Goal: Information Seeking & Learning: Understand process/instructions

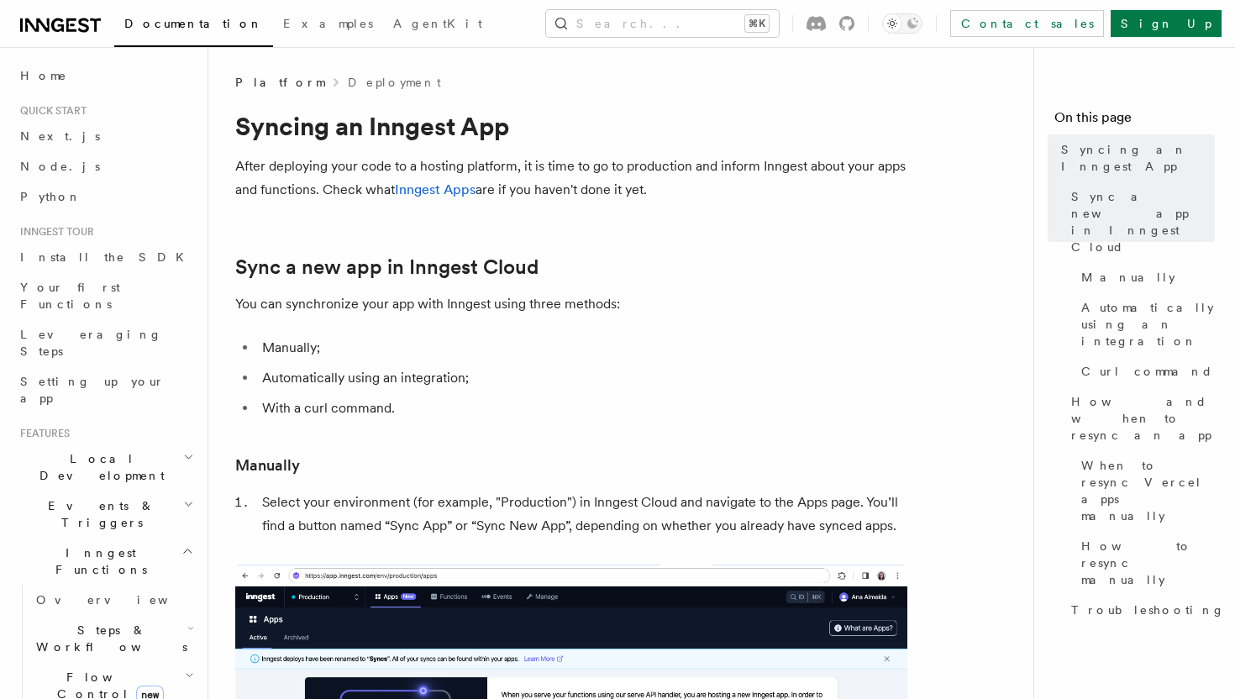
click at [370, 349] on li "Manually;" at bounding box center [582, 348] width 650 height 24
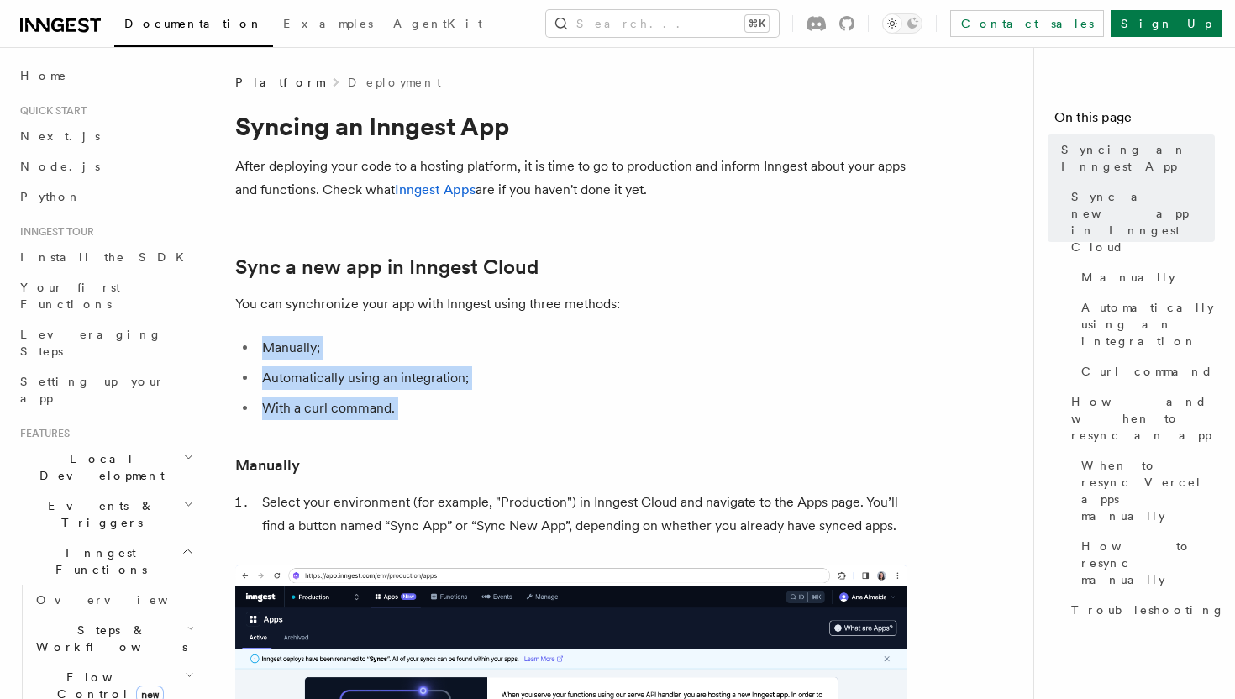
drag, startPoint x: 370, startPoint y: 349, endPoint x: 426, endPoint y: 394, distance: 71.1
click at [426, 394] on ul "Manually; Automatically using an integration; With a curl command." at bounding box center [571, 378] width 672 height 84
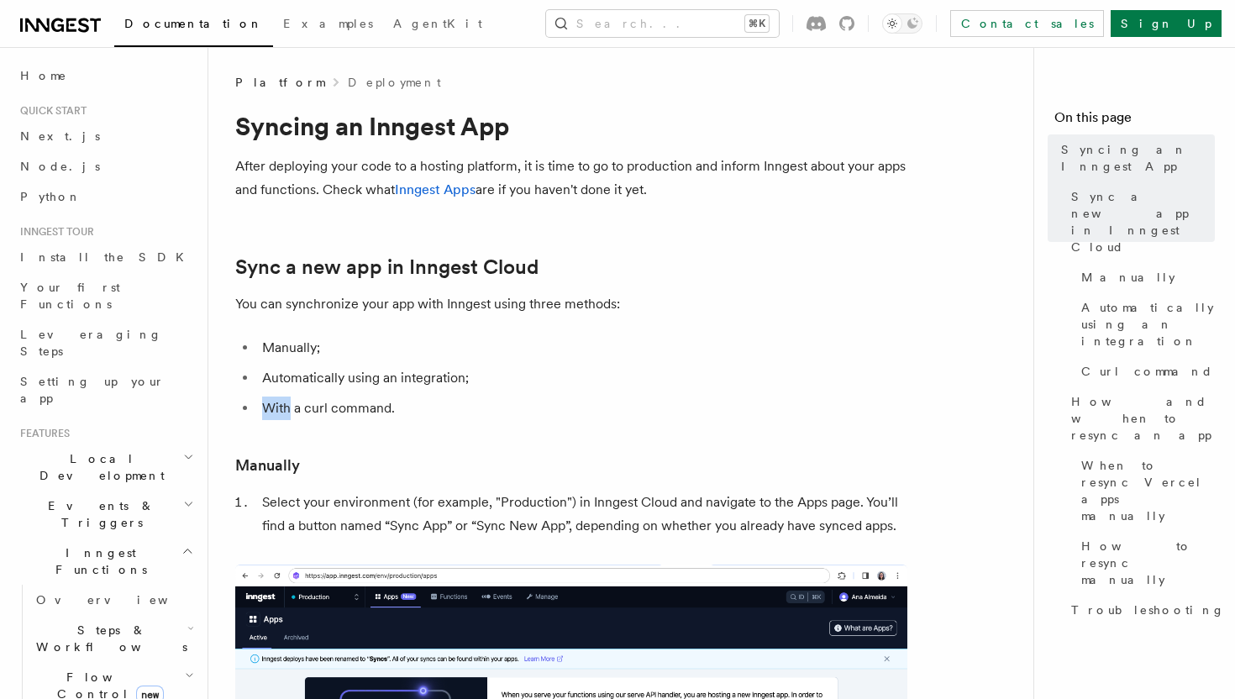
click at [426, 394] on ul "Manually; Automatically using an integration; With a curl command." at bounding box center [571, 378] width 672 height 84
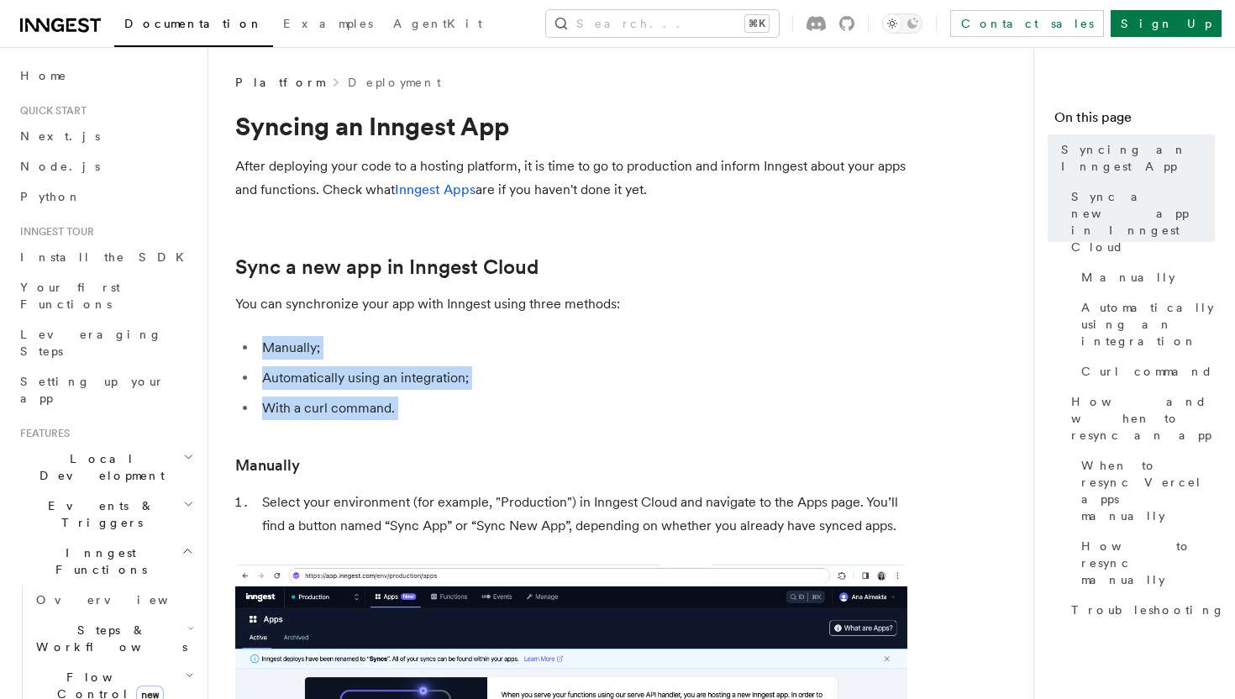
drag, startPoint x: 426, startPoint y: 394, endPoint x: 426, endPoint y: 303, distance: 90.7
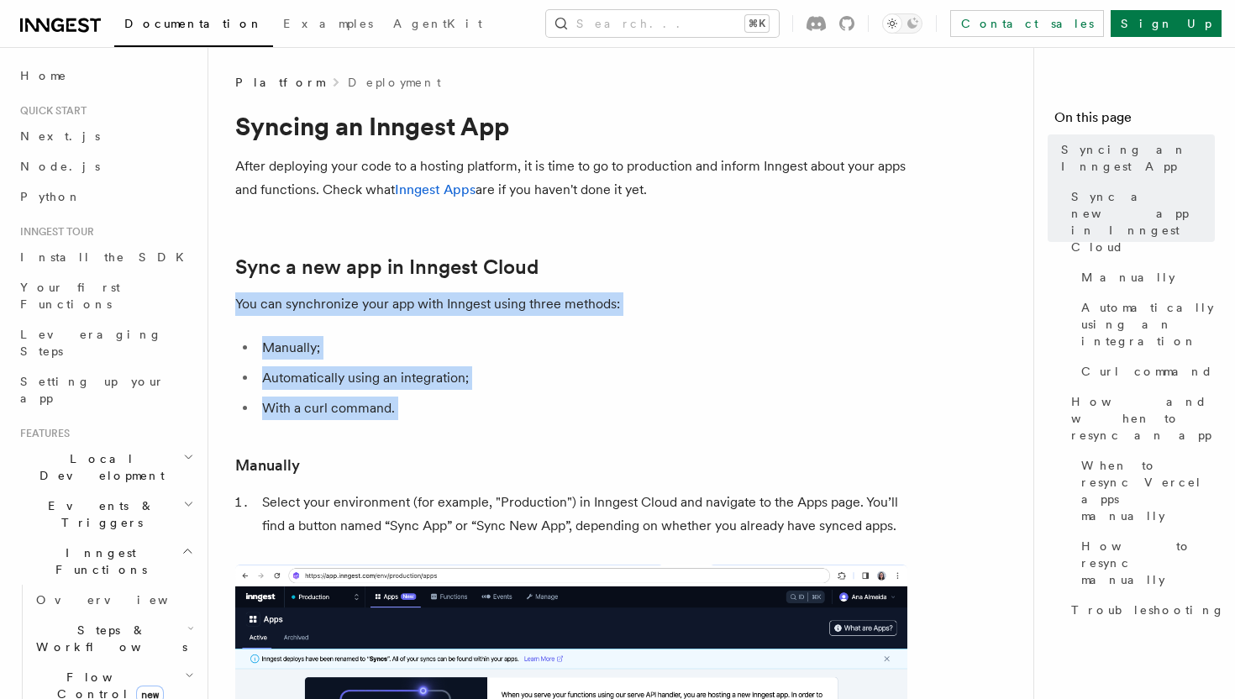
click at [426, 303] on p "You can synchronize your app with Inngest using three methods:" at bounding box center [571, 304] width 672 height 24
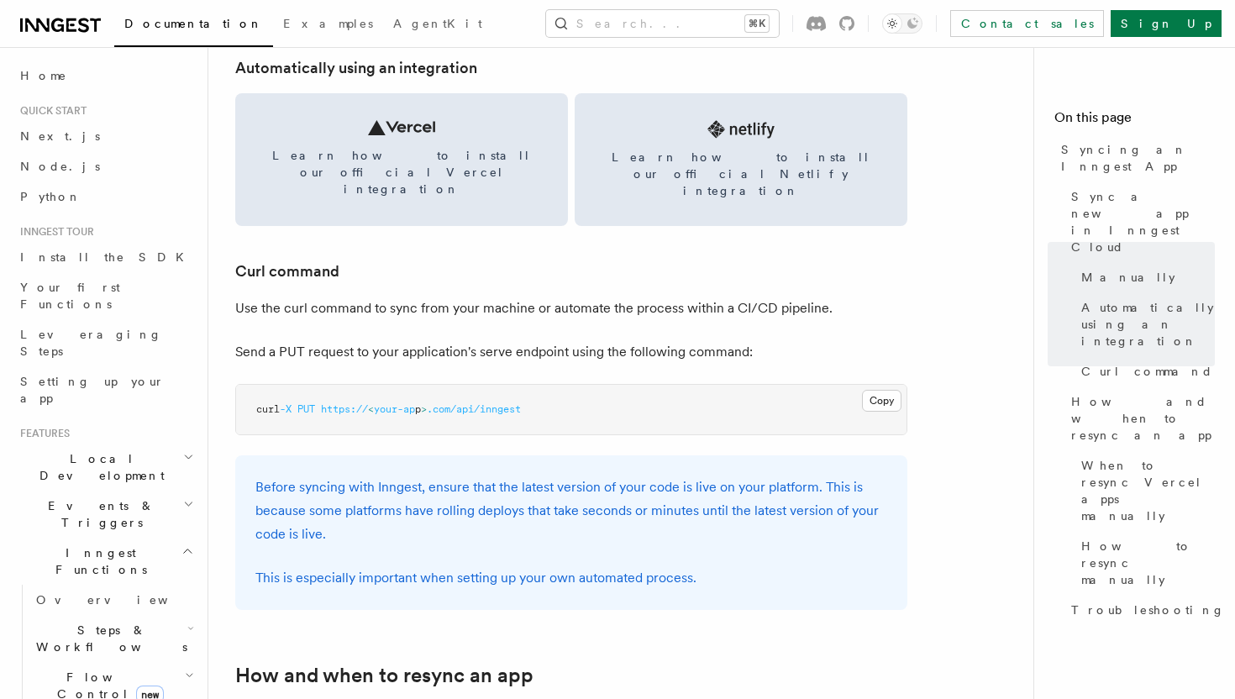
scroll to position [2357, 0]
click at [394, 402] on span "your-ap" at bounding box center [394, 408] width 41 height 12
drag, startPoint x: 394, startPoint y: 377, endPoint x: 463, endPoint y: 377, distance: 68.9
click at [460, 402] on span "curl -X PUT https:// < your-ap p > .com/api/inngest" at bounding box center [388, 408] width 265 height 12
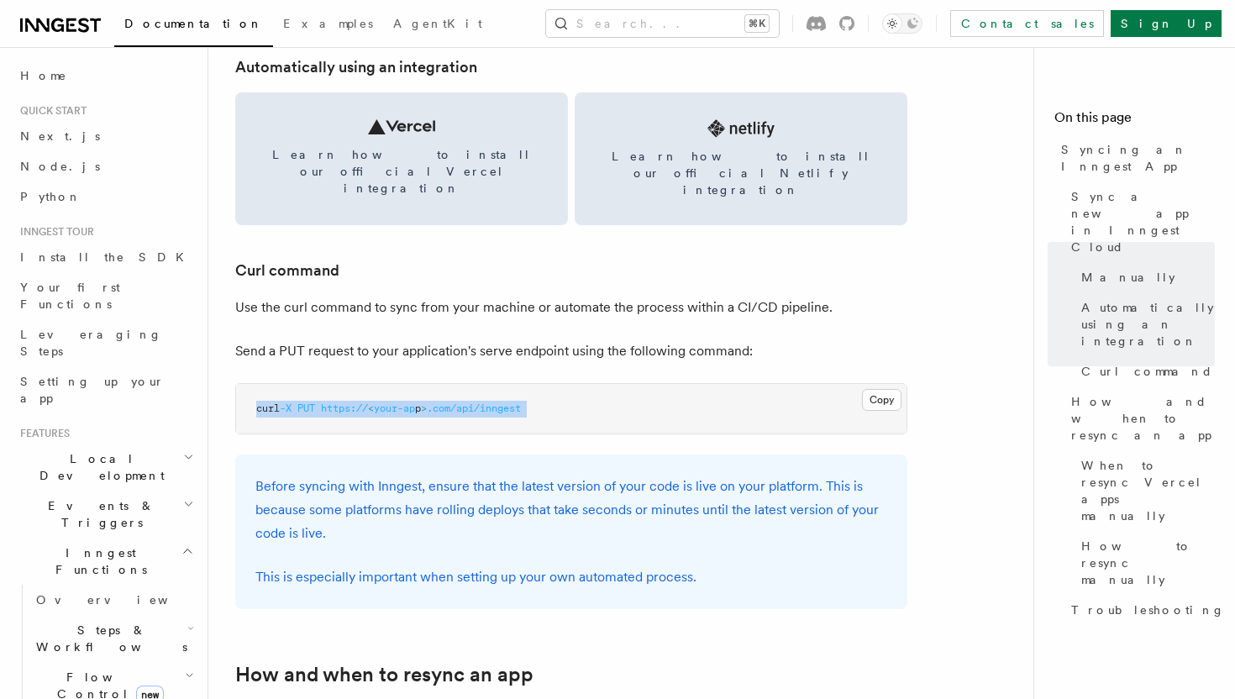
click at [463, 402] on span ".com/api/inngest" at bounding box center [474, 408] width 94 height 12
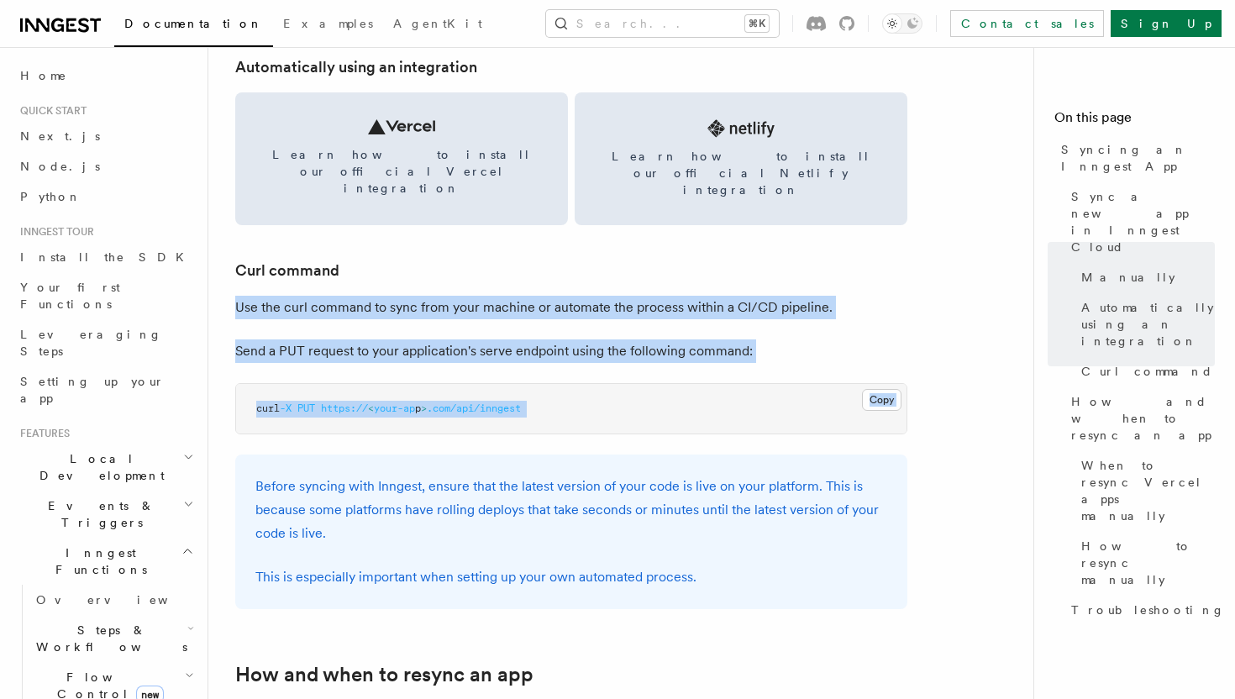
drag, startPoint x: 463, startPoint y: 377, endPoint x: 457, endPoint y: 280, distance: 97.6
click at [457, 280] on article "Platform Deployment Syncing an Inngest App After deploying your code to a hosti…" at bounding box center [627, 484] width 784 height 5537
click at [457, 296] on p "Use the curl command to sync from your machine or automate the process within a…" at bounding box center [571, 308] width 672 height 24
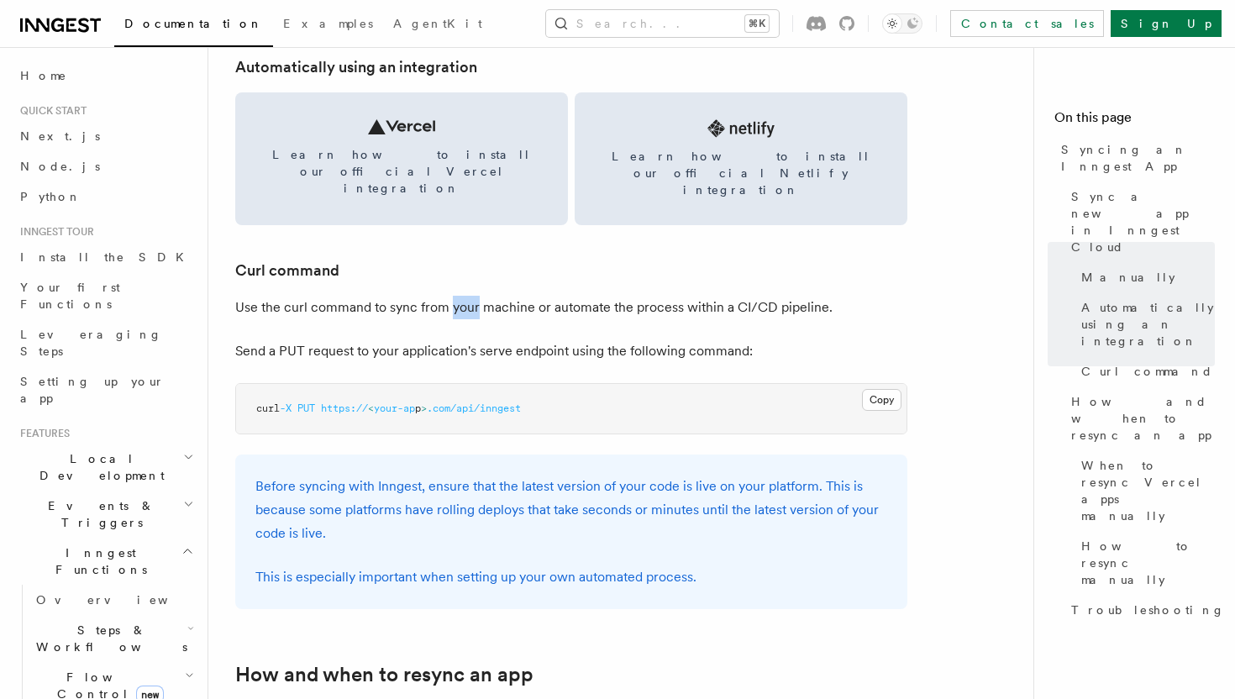
click at [457, 296] on p "Use the curl command to sync from your machine or automate the process within a…" at bounding box center [571, 308] width 672 height 24
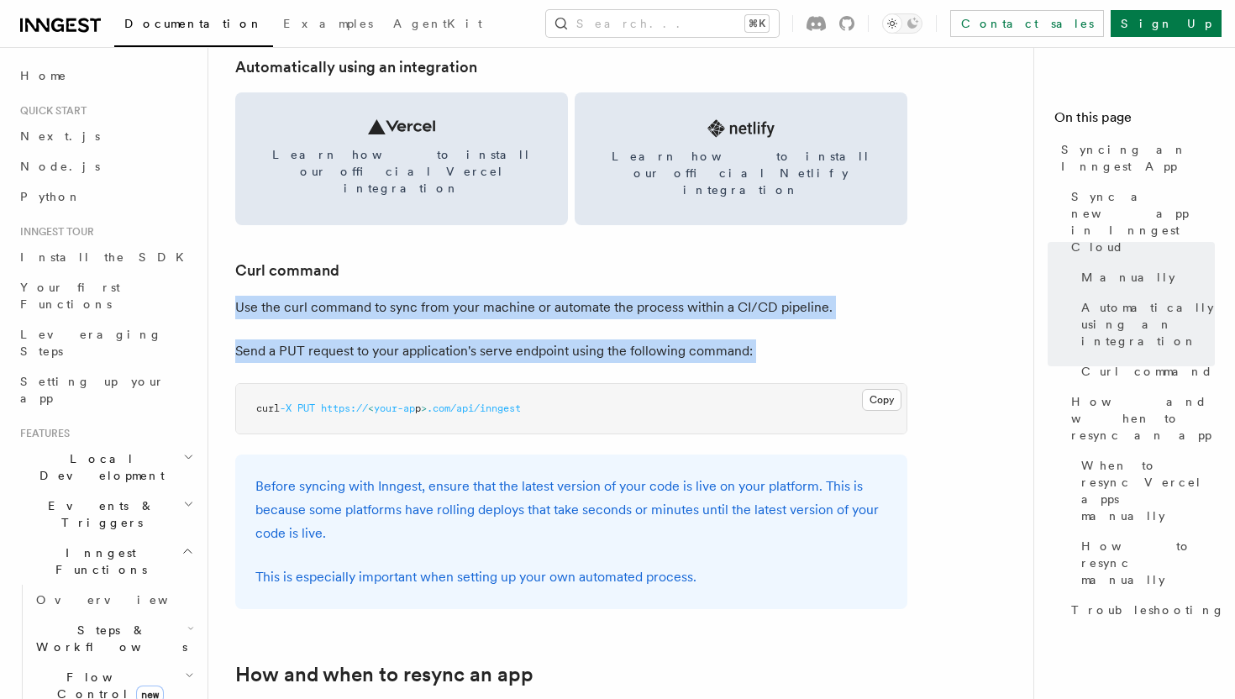
drag, startPoint x: 457, startPoint y: 280, endPoint x: 472, endPoint y: 311, distance: 34.6
click at [472, 311] on article "Platform Deployment Syncing an Inngest App After deploying your code to a hosti…" at bounding box center [627, 484] width 784 height 5537
click at [472, 339] on p "Send a PUT request to your application's serve endpoint using the following com…" at bounding box center [571, 351] width 672 height 24
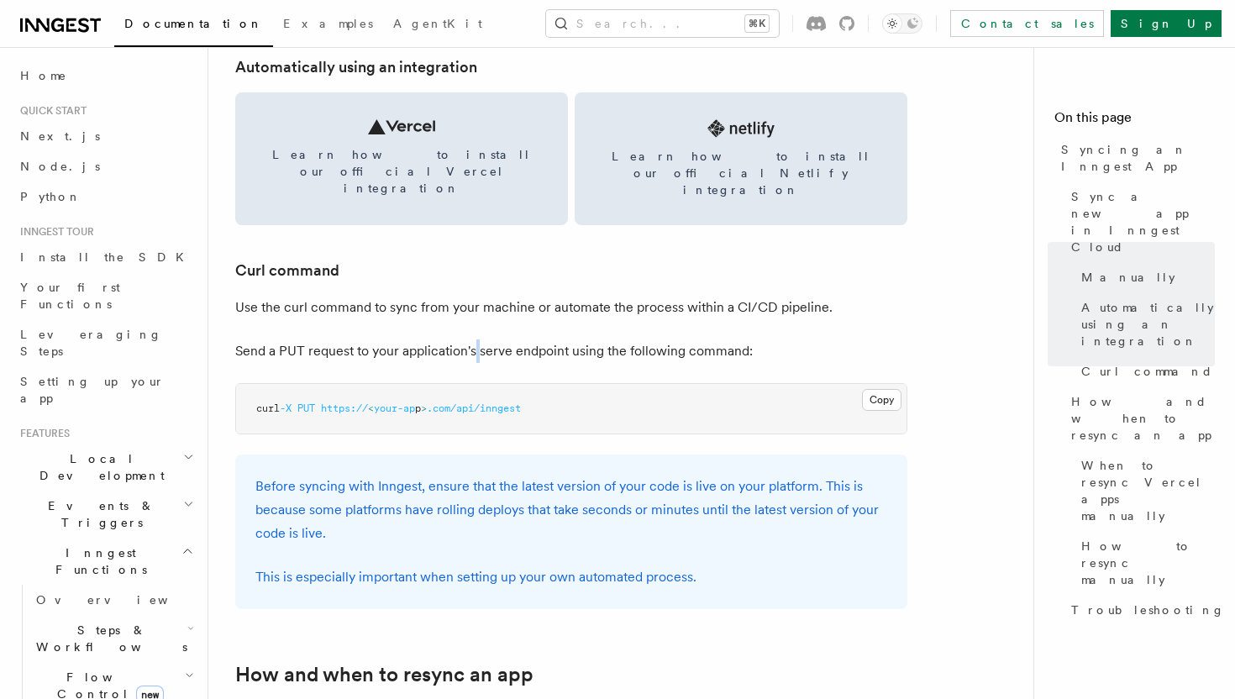
click at [472, 339] on p "Send a PUT request to your application's serve endpoint using the following com…" at bounding box center [571, 351] width 672 height 24
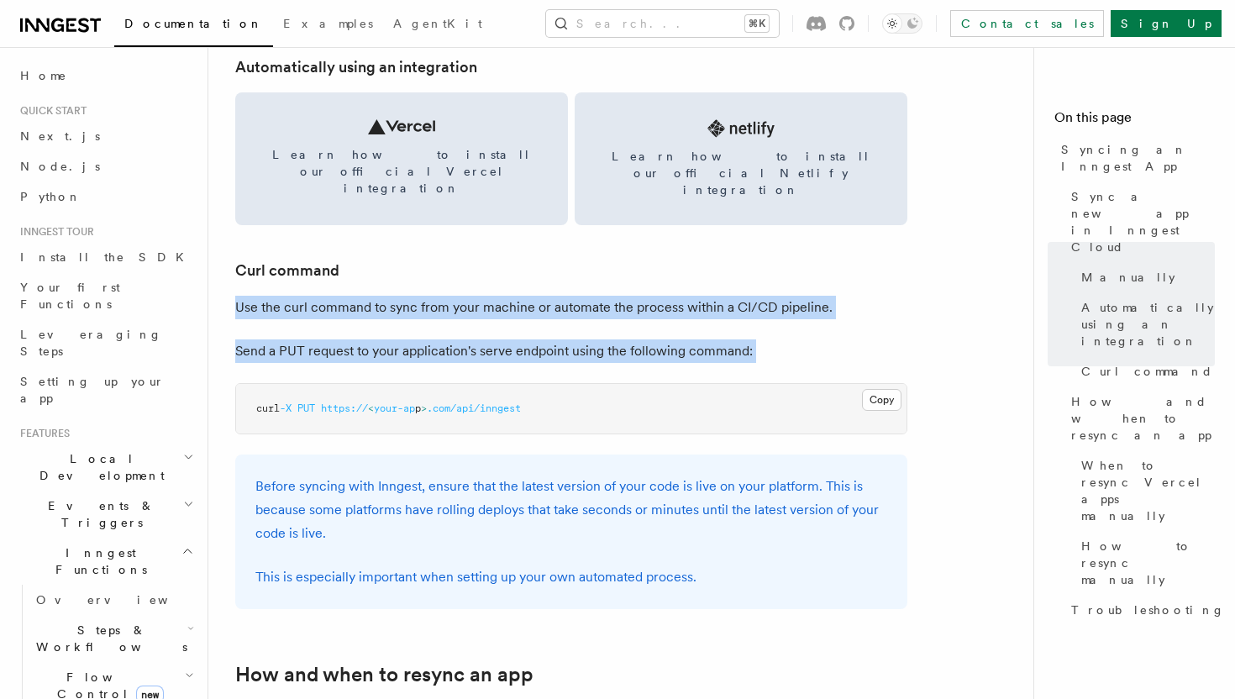
drag, startPoint x: 472, startPoint y: 311, endPoint x: 419, endPoint y: 261, distance: 72.5
click at [419, 261] on article "Platform Deployment Syncing an Inngest App After deploying your code to a hosti…" at bounding box center [627, 484] width 784 height 5537
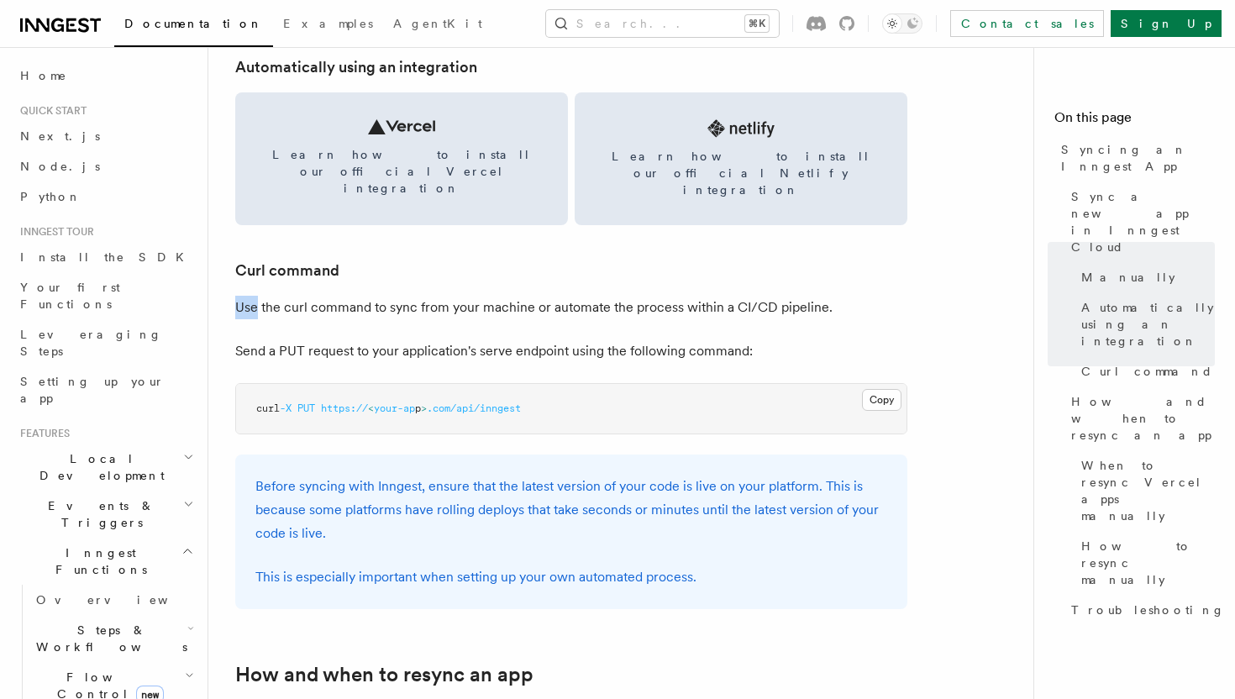
click at [419, 261] on article "Platform Deployment Syncing an Inngest App After deploying your code to a hosti…" at bounding box center [627, 484] width 784 height 5537
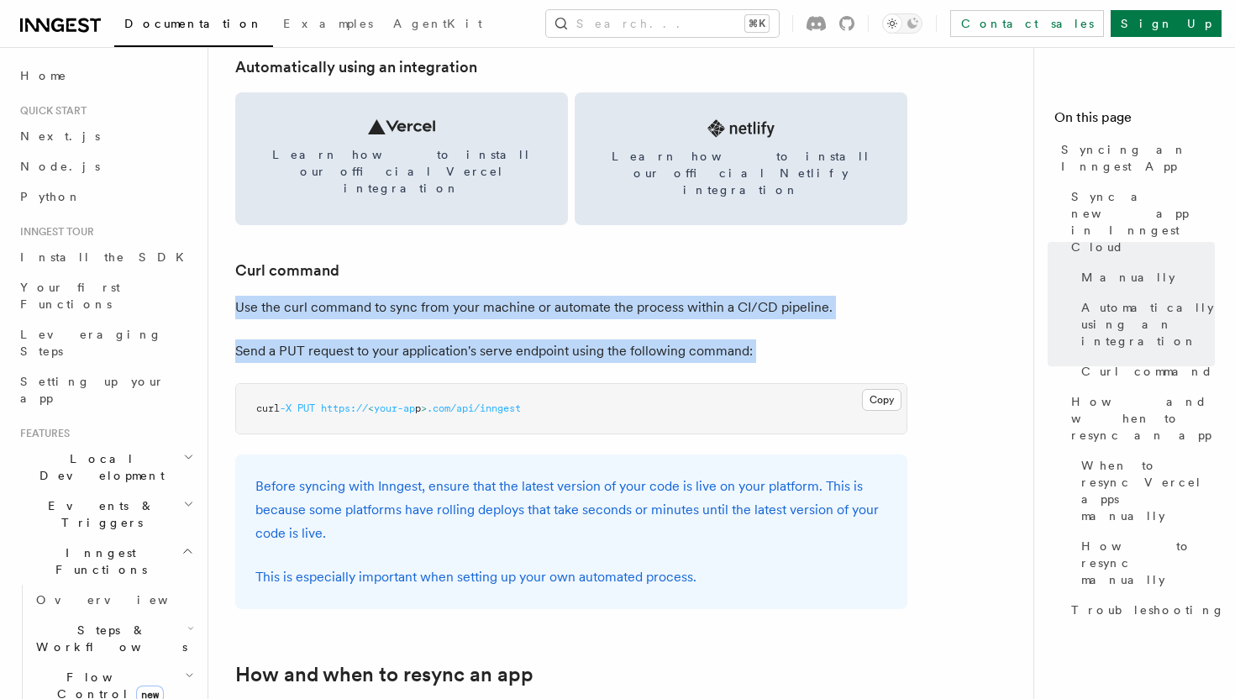
drag, startPoint x: 419, startPoint y: 261, endPoint x: 476, endPoint y: 314, distance: 77.9
click at [476, 314] on article "Platform Deployment Syncing an Inngest App After deploying your code to a hosti…" at bounding box center [627, 484] width 784 height 5537
click at [476, 339] on p "Send a PUT request to your application's serve endpoint using the following com…" at bounding box center [571, 351] width 672 height 24
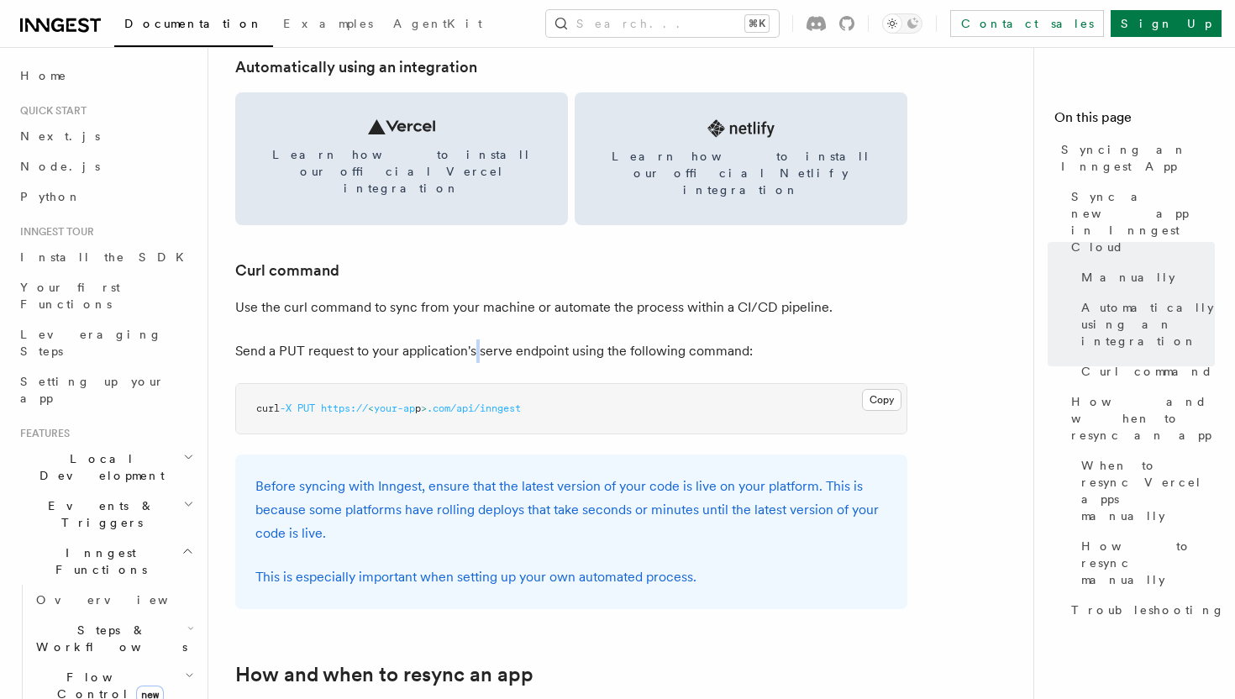
click at [476, 339] on p "Send a PUT request to your application's serve endpoint using the following com…" at bounding box center [571, 351] width 672 height 24
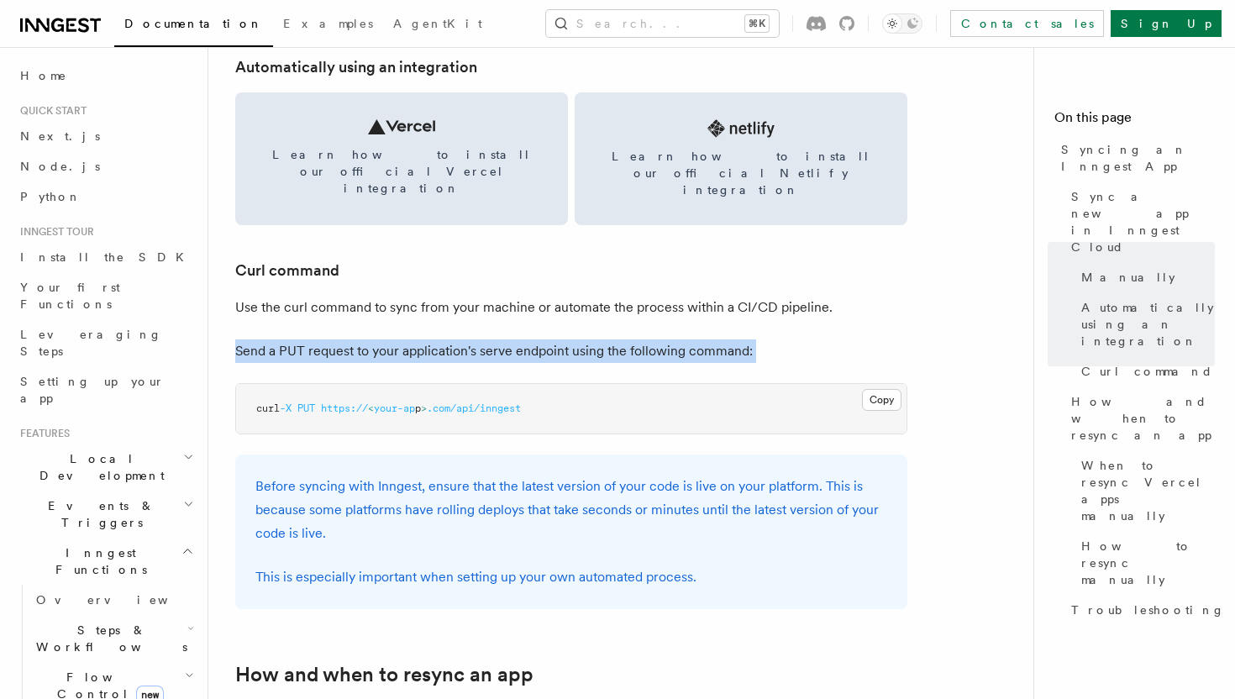
drag, startPoint x: 476, startPoint y: 314, endPoint x: 427, endPoint y: 288, distance: 55.2
click at [427, 288] on article "Platform Deployment Syncing an Inngest App After deploying your code to a hosti…" at bounding box center [627, 484] width 784 height 5537
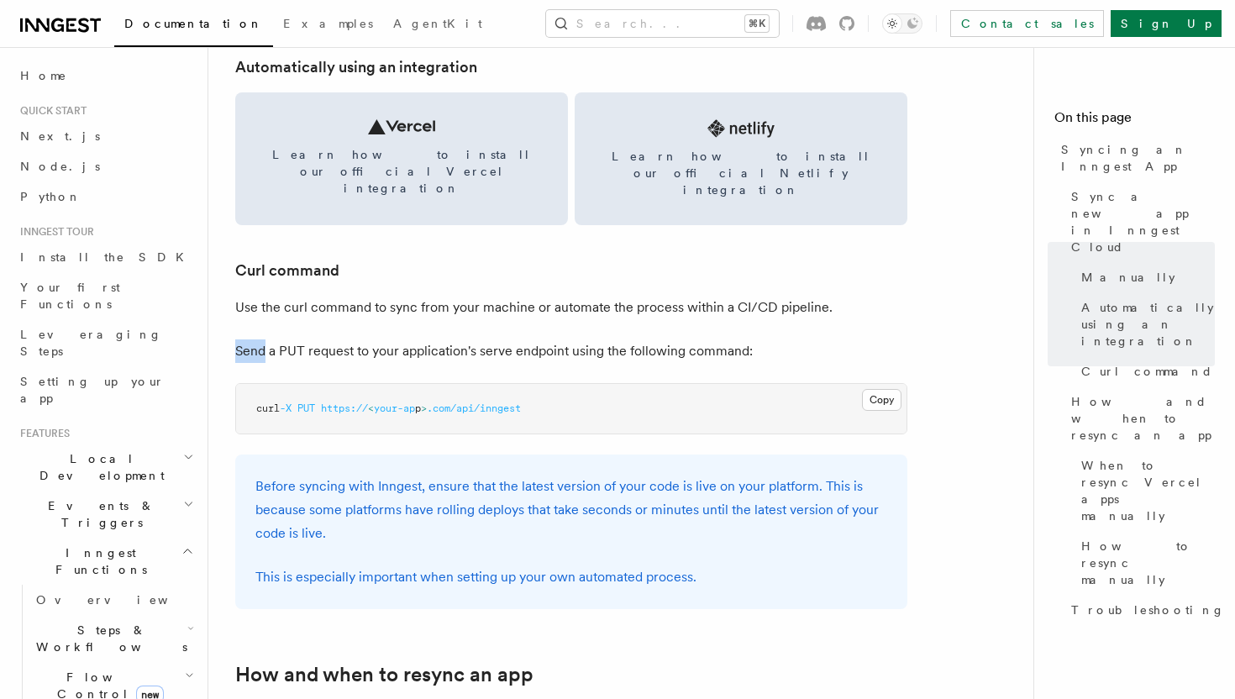
click at [427, 288] on article "Platform Deployment Syncing an Inngest App After deploying your code to a hosti…" at bounding box center [627, 484] width 784 height 5537
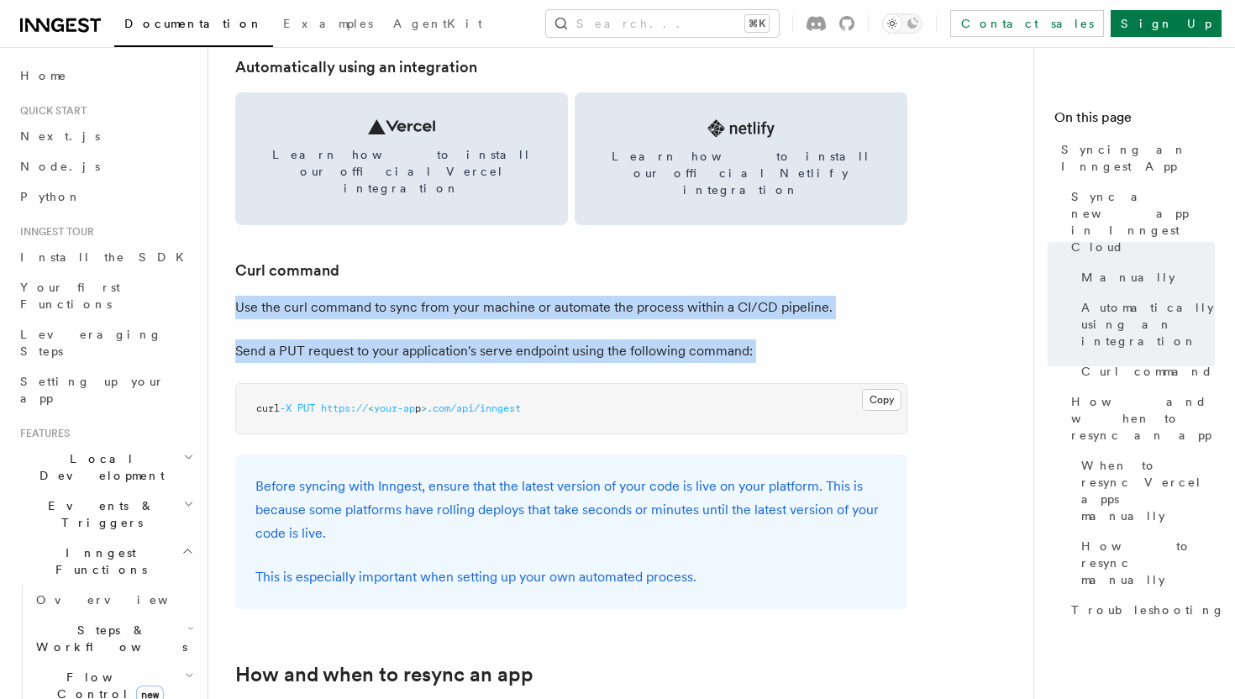
drag, startPoint x: 427, startPoint y: 288, endPoint x: 491, endPoint y: 281, distance: 64.2
click at [491, 281] on article "Platform Deployment Syncing an Inngest App After deploying your code to a hosti…" at bounding box center [627, 484] width 784 height 5537
click at [491, 296] on p "Use the curl command to sync from your machine or automate the process within a…" at bounding box center [571, 308] width 672 height 24
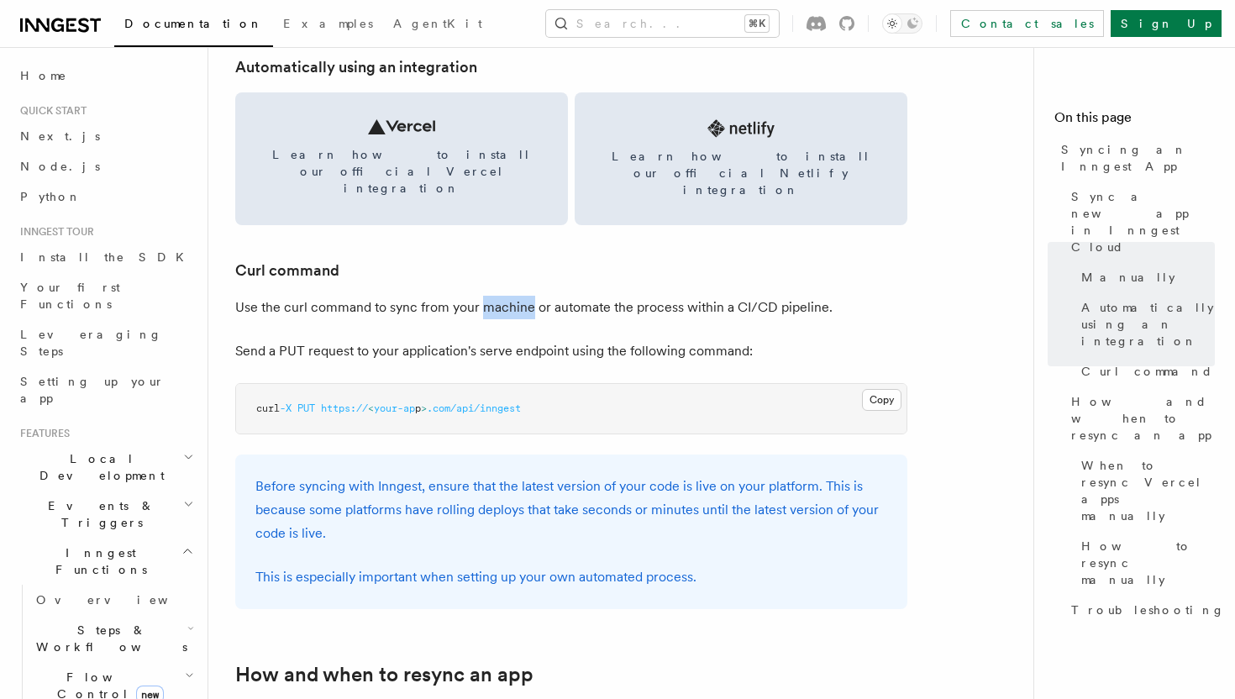
click at [491, 296] on p "Use the curl command to sync from your machine or automate the process within a…" at bounding box center [571, 308] width 672 height 24
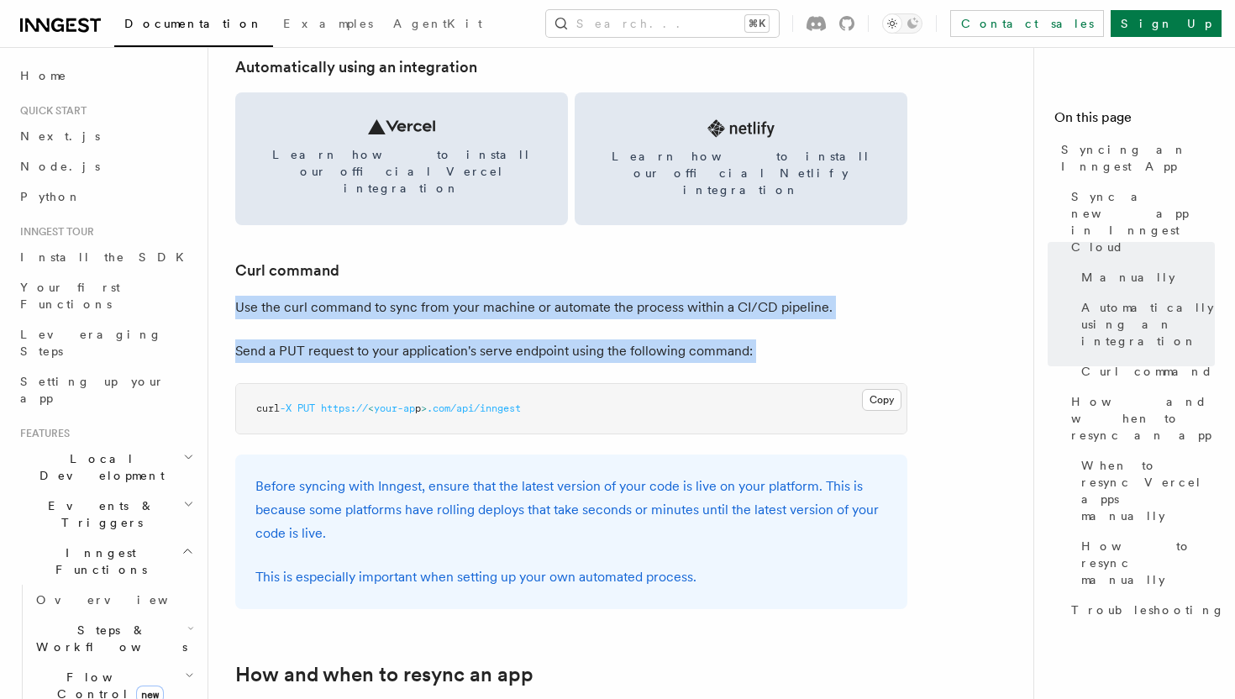
drag, startPoint x: 491, startPoint y: 281, endPoint x: 501, endPoint y: 307, distance: 27.1
click at [501, 307] on article "Platform Deployment Syncing an Inngest App After deploying your code to a hosti…" at bounding box center [627, 484] width 784 height 5537
click at [501, 339] on p "Send a PUT request to your application's serve endpoint using the following com…" at bounding box center [571, 351] width 672 height 24
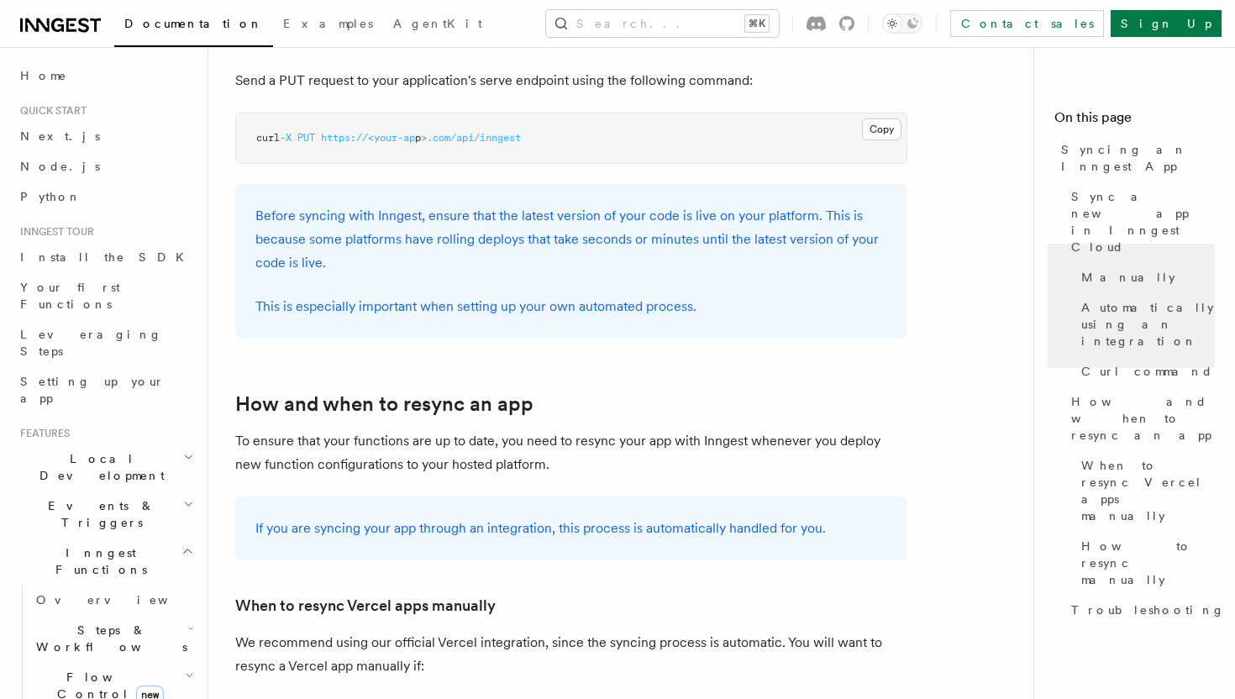
scroll to position [2661, 0]
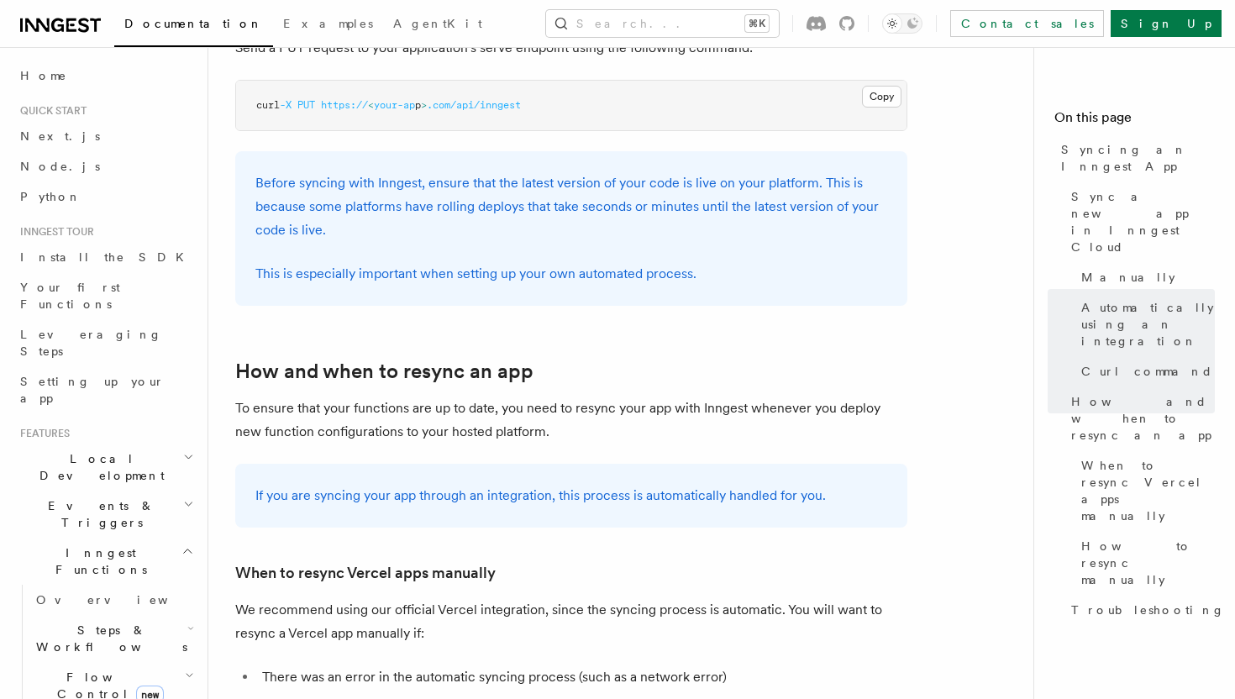
click at [438, 396] on p "To ensure that your functions are up to date, you need to resync your app with …" at bounding box center [571, 419] width 672 height 47
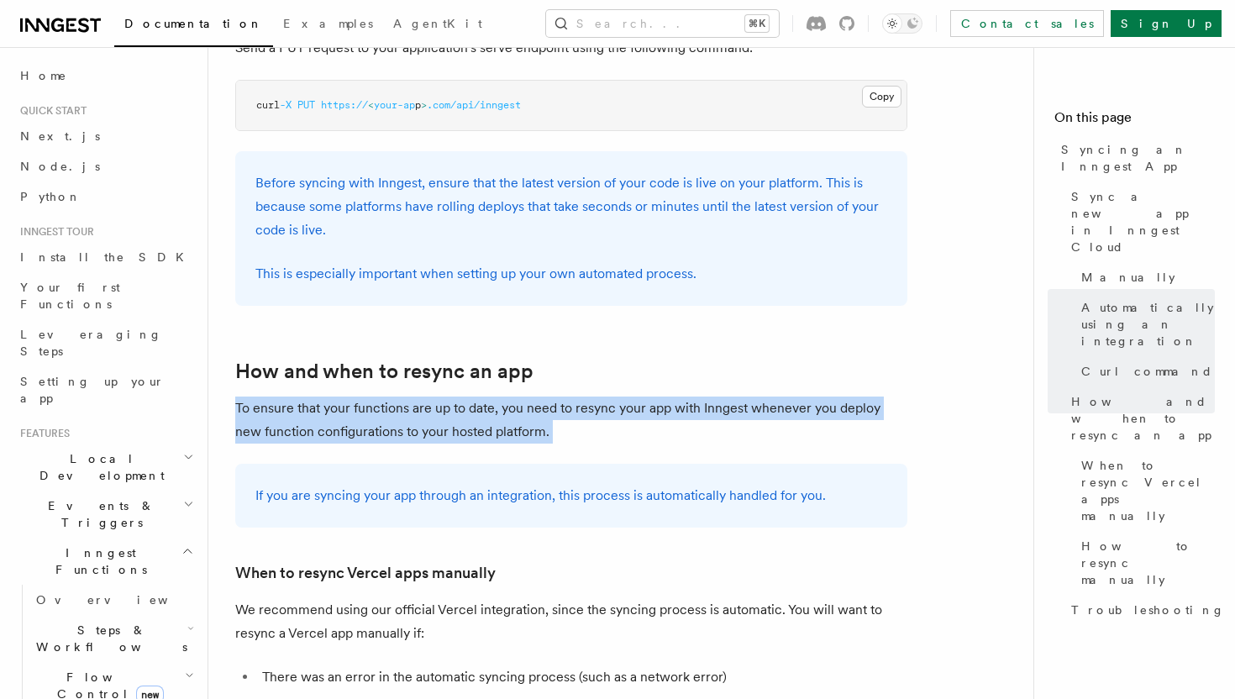
drag, startPoint x: 438, startPoint y: 374, endPoint x: 477, endPoint y: 375, distance: 38.7
click at [472, 396] on p "To ensure that your functions are up to date, you need to resync your app with …" at bounding box center [571, 419] width 672 height 47
click at [479, 396] on p "To ensure that your functions are up to date, you need to resync your app with …" at bounding box center [571, 419] width 672 height 47
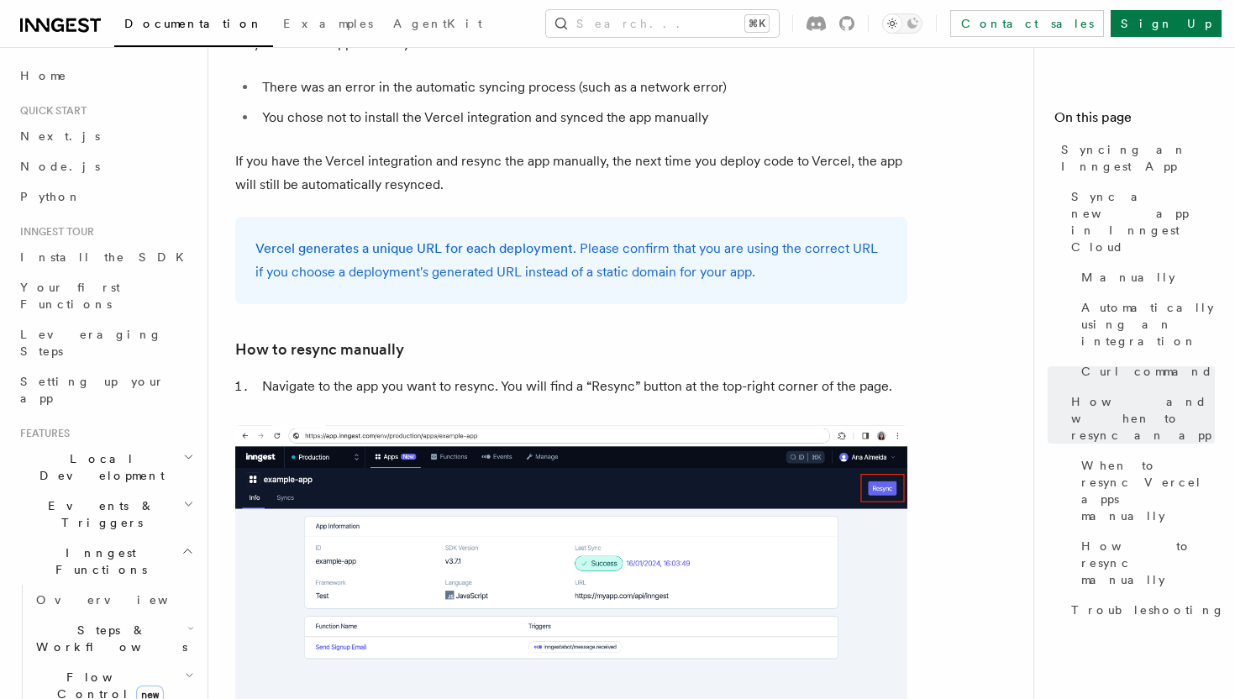
scroll to position [3252, 0]
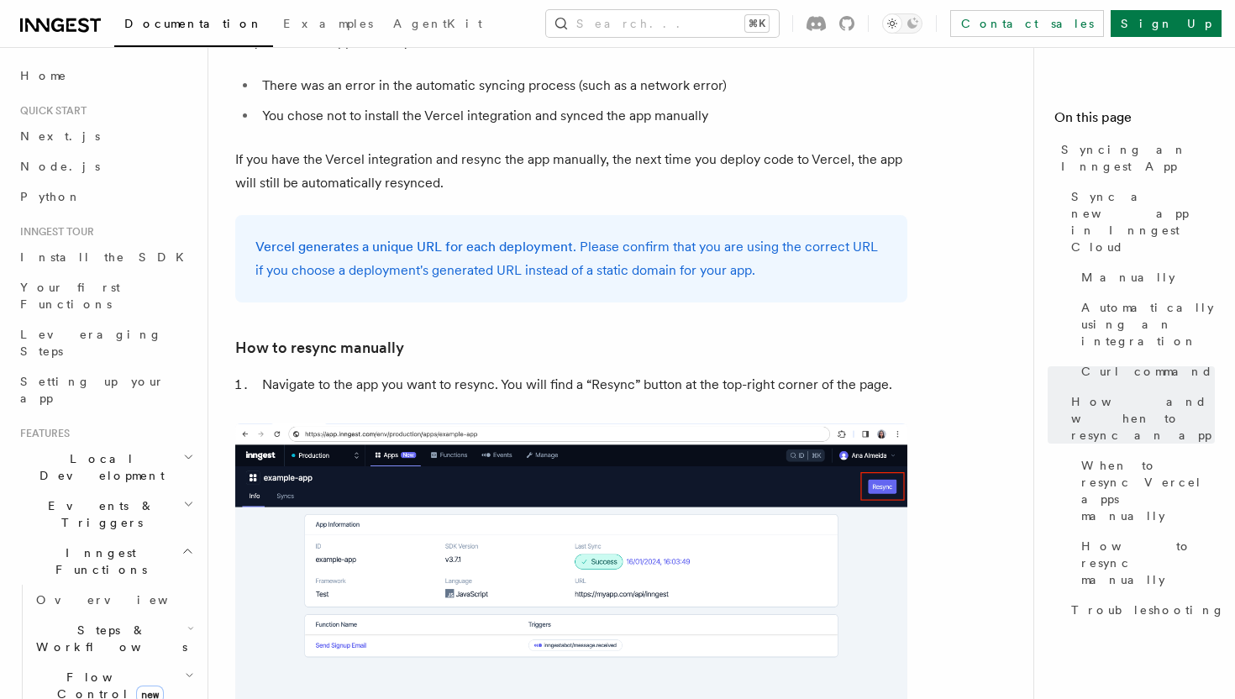
click at [510, 373] on li "Navigate to the app you want to resync. You will find a “Resync” button at the …" at bounding box center [582, 385] width 650 height 24
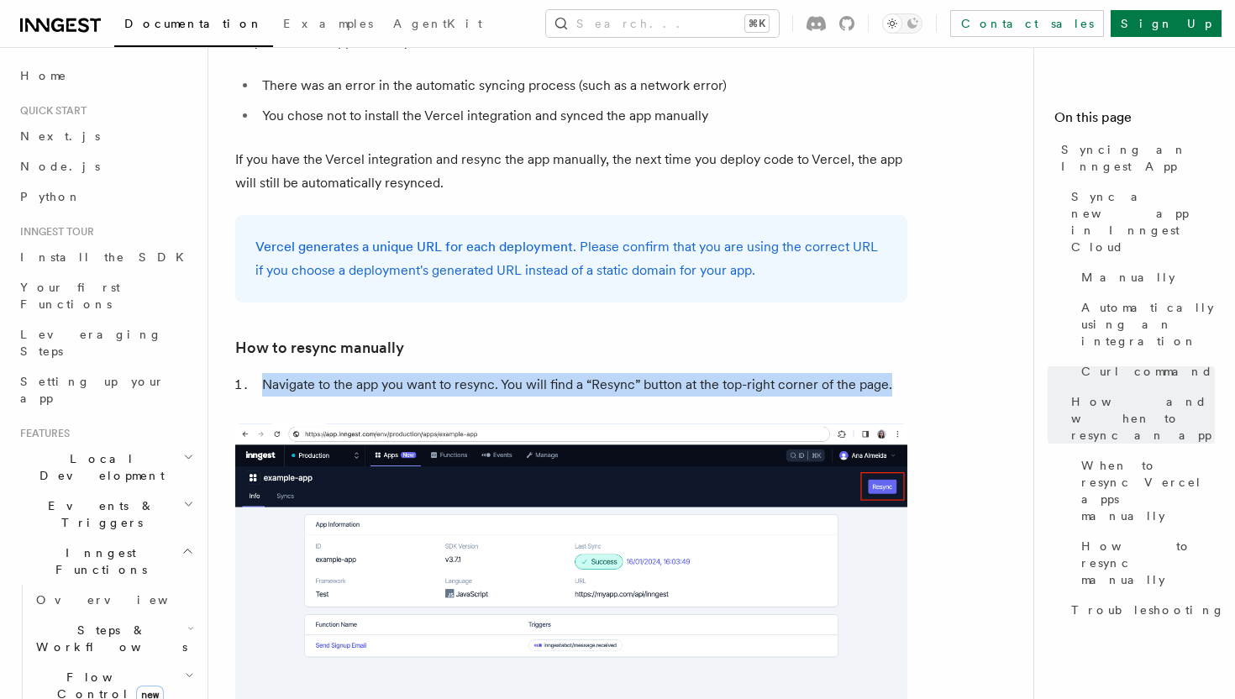
drag, startPoint x: 510, startPoint y: 345, endPoint x: 541, endPoint y: 345, distance: 31.1
click at [510, 373] on li "Navigate to the app you want to resync. You will find a “Resync” button at the …" at bounding box center [582, 385] width 650 height 24
click at [541, 373] on li "Navigate to the app you want to resync. You will find a “Resync” button at the …" at bounding box center [582, 385] width 650 height 24
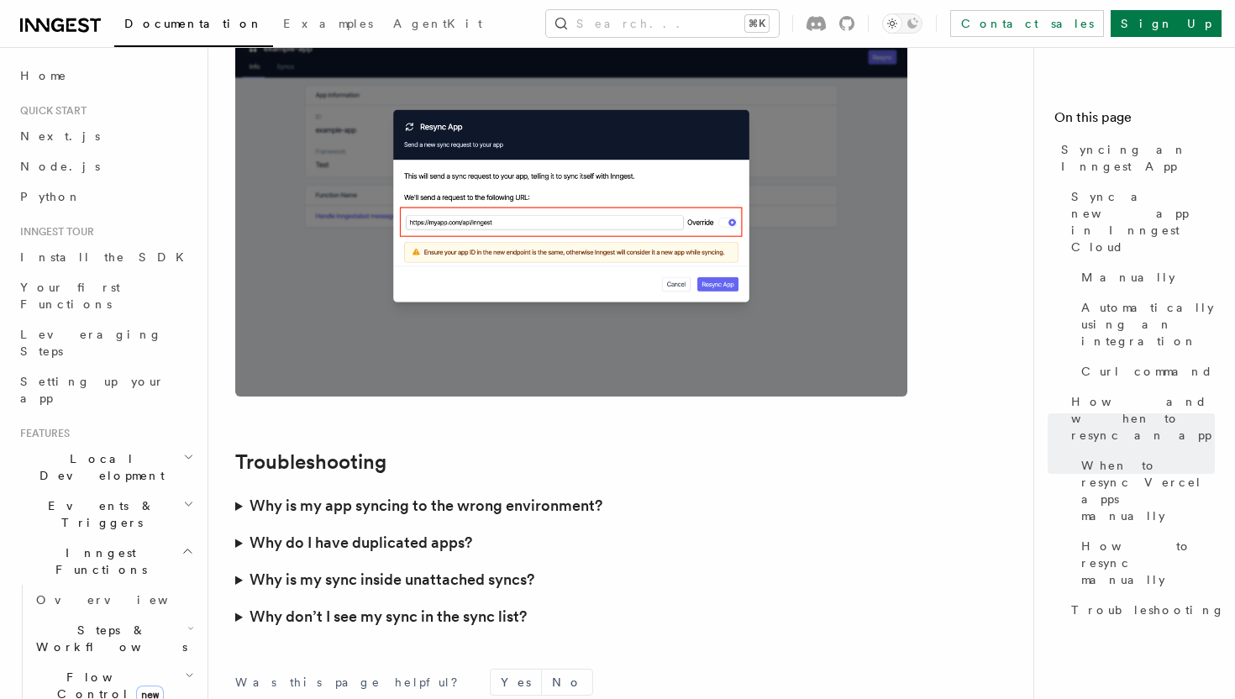
scroll to position [4682, 0]
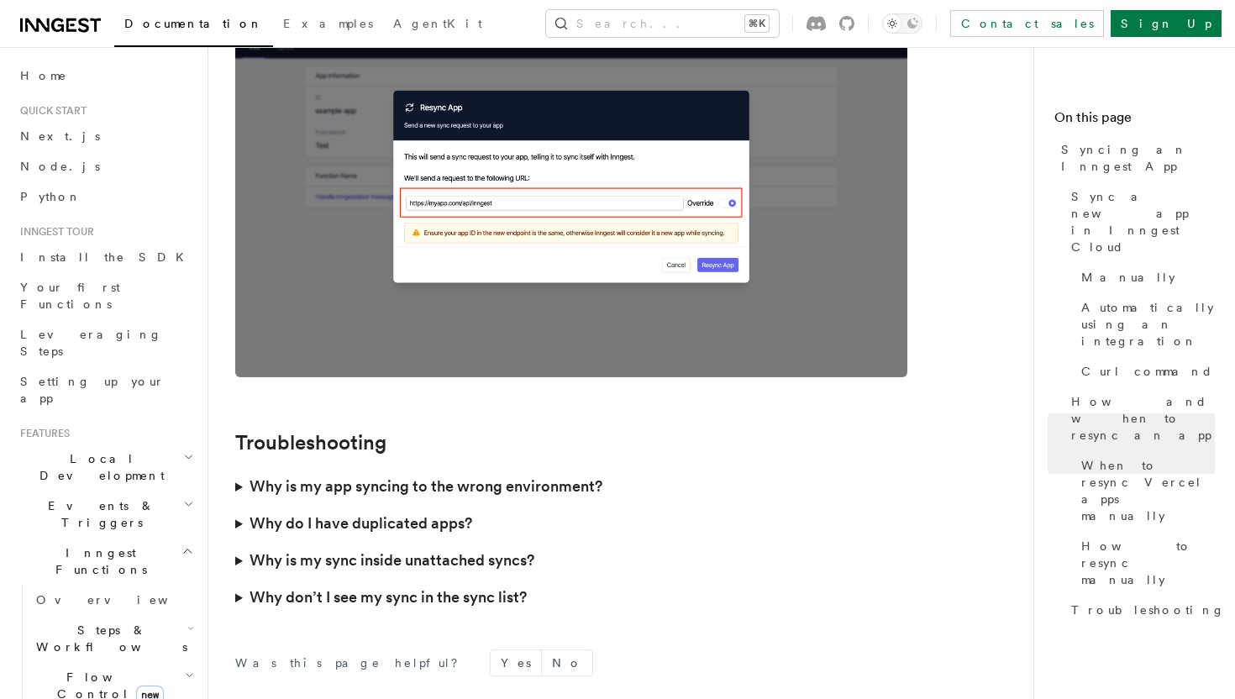
click at [400, 511] on h3 "Why do I have duplicated apps?" at bounding box center [360, 523] width 223 height 24
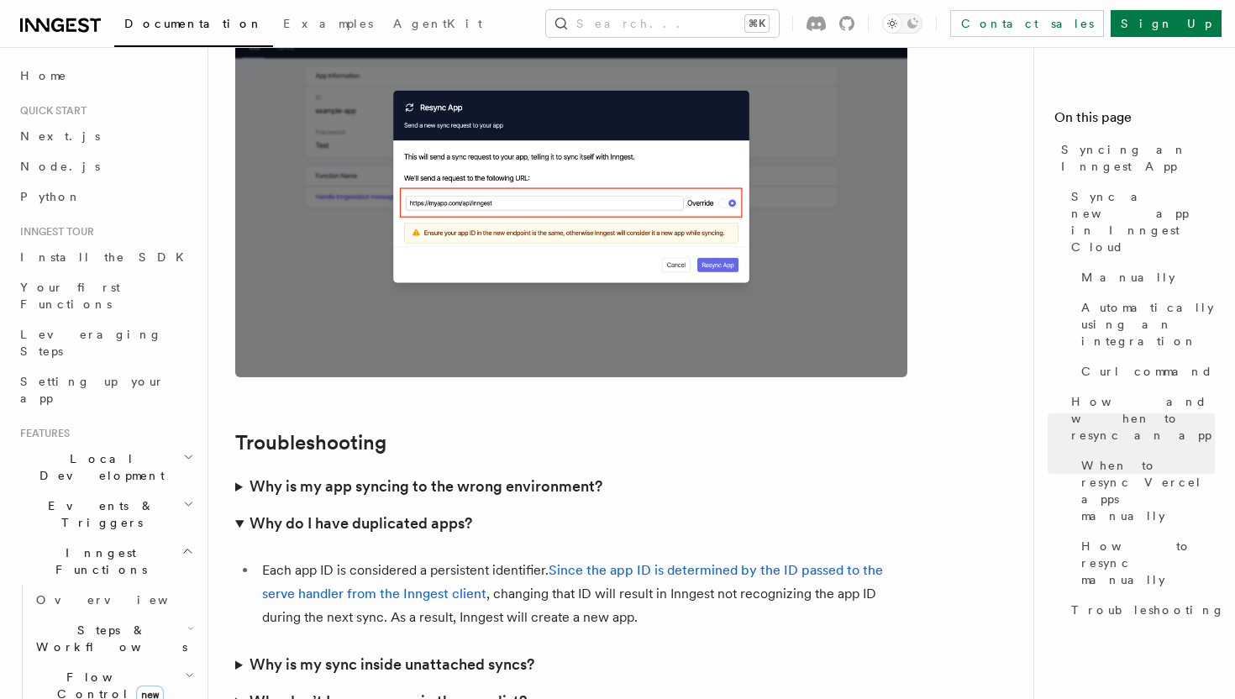
click at [406, 511] on h3 "Why do I have duplicated apps?" at bounding box center [360, 523] width 223 height 24
